Goal: Find specific page/section: Find specific page/section

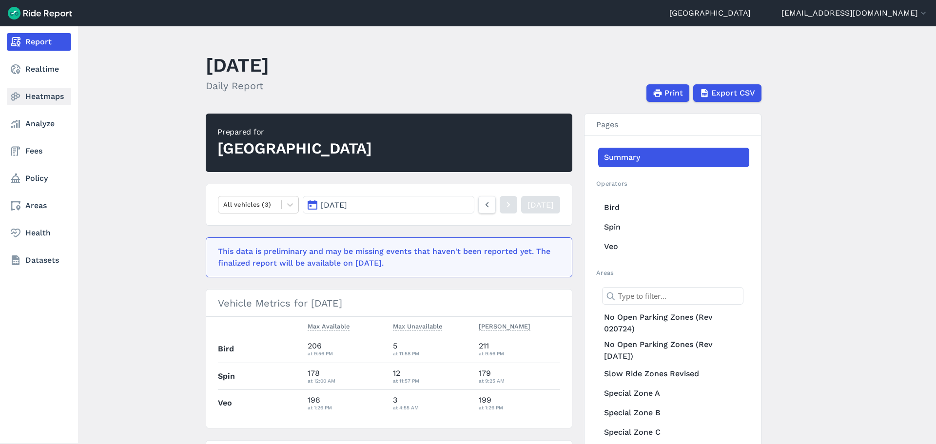
click at [26, 99] on link "Heatmaps" at bounding box center [39, 97] width 64 height 18
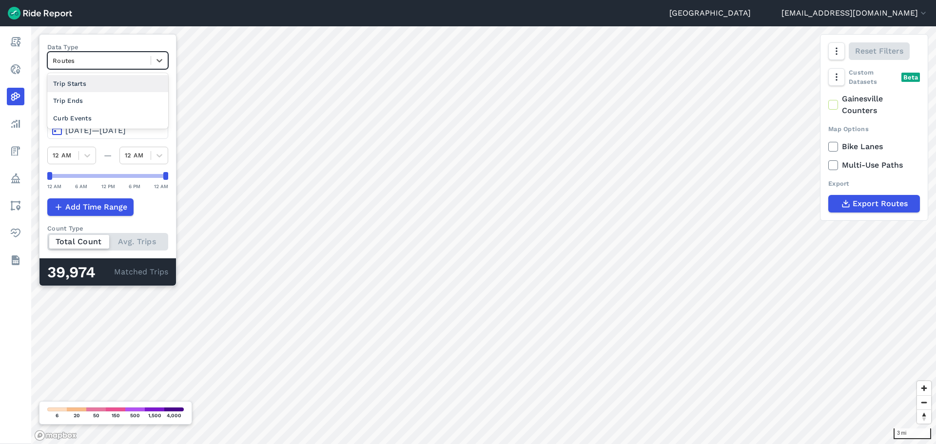
click at [96, 59] on div at bounding box center [99, 60] width 93 height 11
click at [83, 99] on div "Trip Ends" at bounding box center [107, 100] width 121 height 17
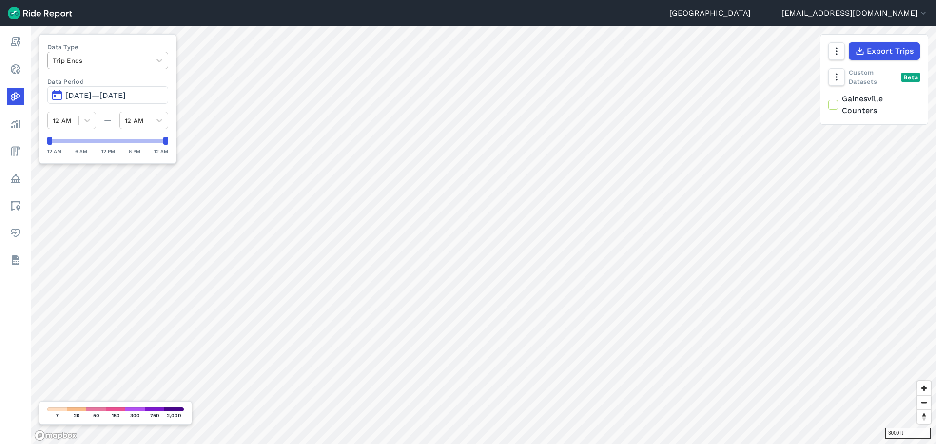
click at [72, 56] on div at bounding box center [99, 60] width 93 height 11
click at [68, 106] on div "Routes" at bounding box center [107, 100] width 121 height 17
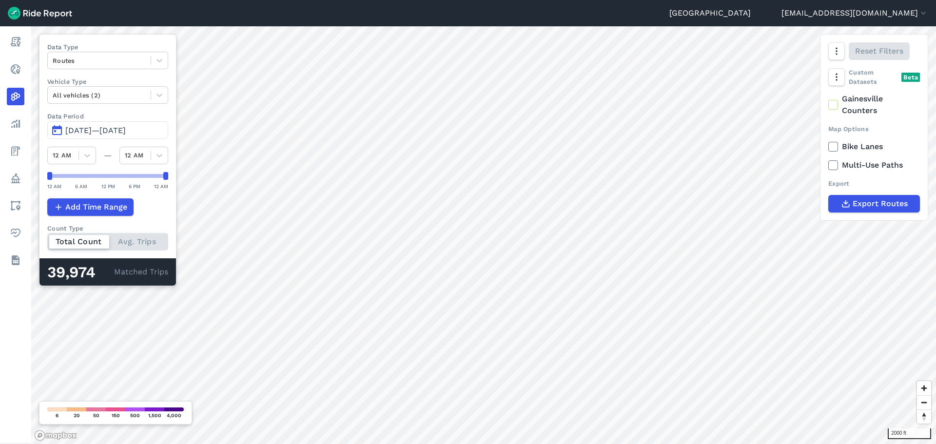
click at [153, 245] on div "Total Count Avg. Trips" at bounding box center [107, 242] width 121 height 18
click at [47, 239] on input "Count Type Total Count Avg. Trips" at bounding box center [47, 236] width 0 height 6
click at [72, 238] on div "Total Count Avg. Trips" at bounding box center [107, 242] width 121 height 18
click at [47, 238] on input "Count Type Total Count Avg. Trips" at bounding box center [47, 236] width 0 height 6
